Goal: Find contact information: Find contact information

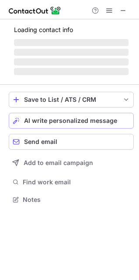
scroll to position [191, 139]
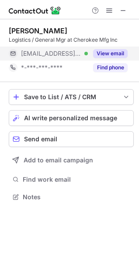
click at [111, 52] on button "View email" at bounding box center [110, 53] width 35 height 9
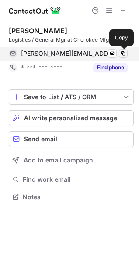
click at [126, 55] on span at bounding box center [123, 53] width 7 height 7
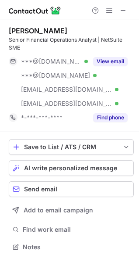
scroll to position [241, 139]
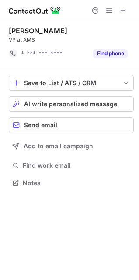
scroll to position [177, 139]
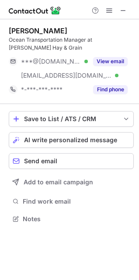
scroll to position [213, 139]
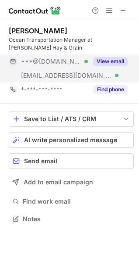
click at [107, 61] on button "View email" at bounding box center [110, 61] width 35 height 9
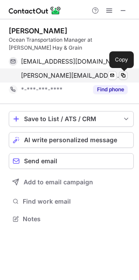
click at [126, 75] on span at bounding box center [123, 75] width 7 height 7
